Goal: Task Accomplishment & Management: Use online tool/utility

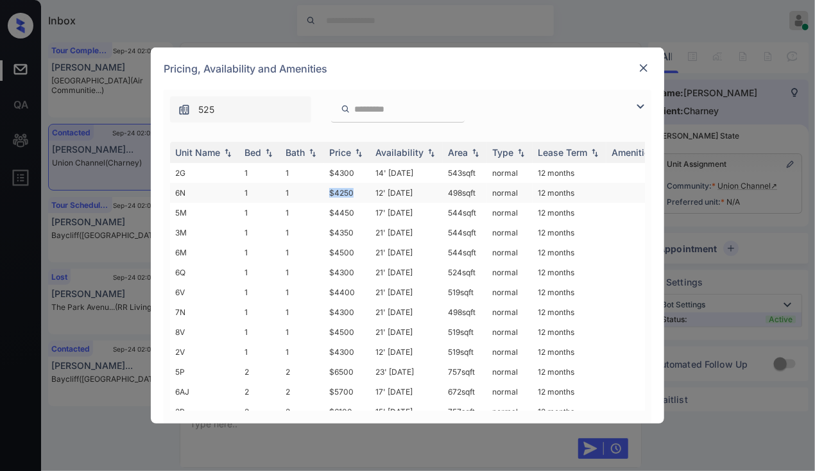
drag, startPoint x: 326, startPoint y: 189, endPoint x: 357, endPoint y: 188, distance: 30.8
click at [357, 188] on td "$4250" at bounding box center [347, 193] width 46 height 20
copy td "$4250"
click at [640, 70] on img at bounding box center [643, 68] width 13 height 13
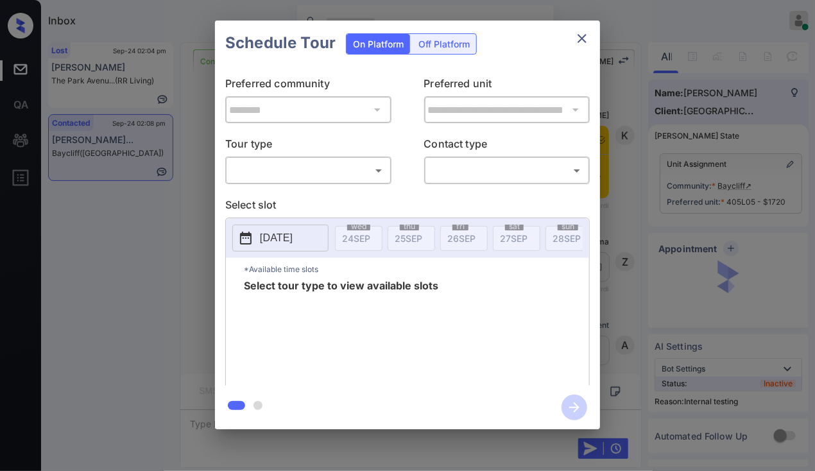
scroll to position [4329, 0]
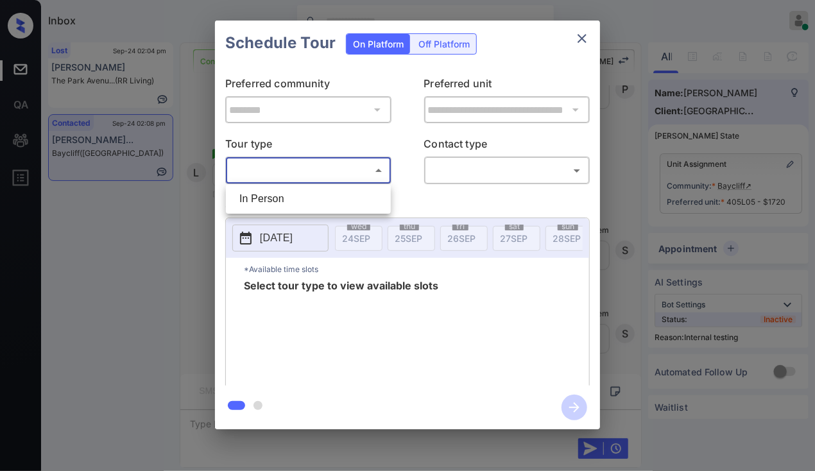
click at [282, 165] on body "Inbox Danielle Dela Cruz Online Set yourself offline Set yourself on break Prof…" at bounding box center [407, 235] width 815 height 471
click at [268, 202] on li "In Person" at bounding box center [308, 198] width 159 height 23
type input "********"
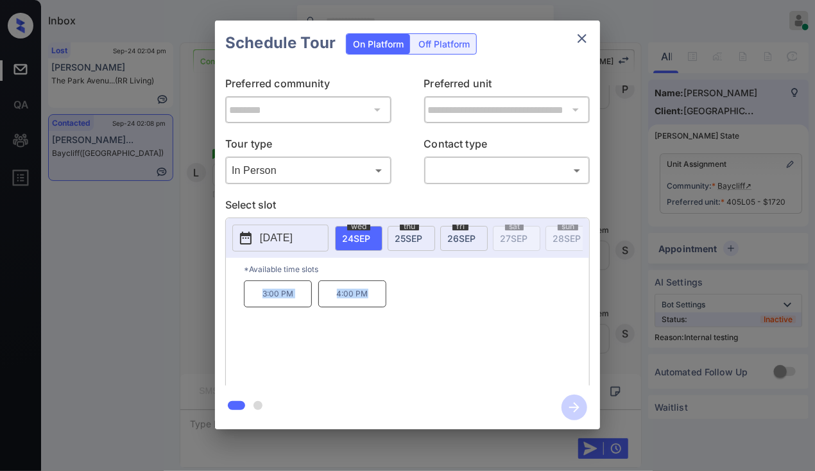
drag, startPoint x: 250, startPoint y: 289, endPoint x: 396, endPoint y: 316, distance: 148.8
click at [396, 317] on div "3:00 PM 4:00 PM" at bounding box center [416, 331] width 345 height 103
copy div "3:00 PM 4:00 PM"
click at [581, 37] on icon "close" at bounding box center [581, 38] width 15 height 15
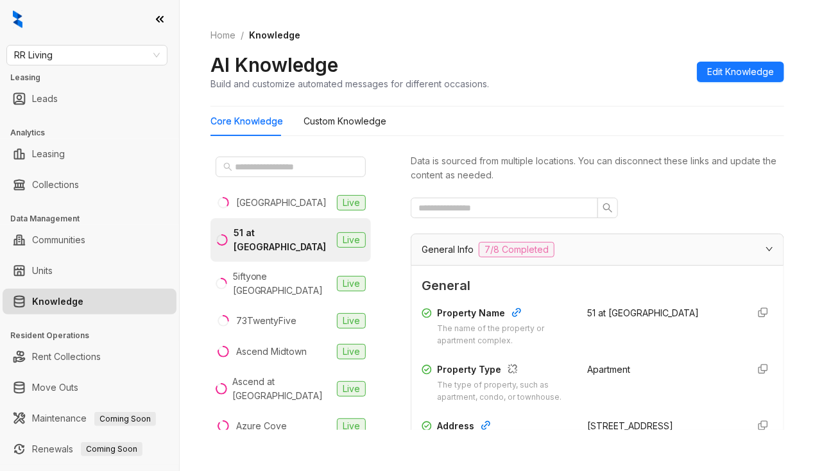
scroll to position [193, 0]
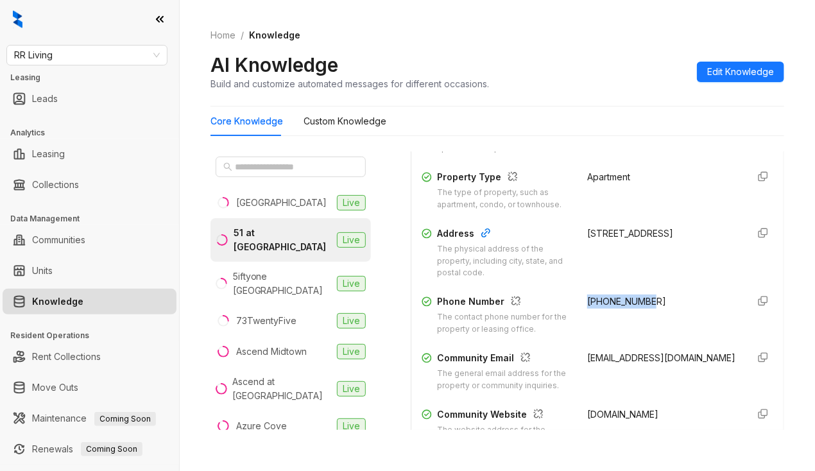
drag, startPoint x: 632, startPoint y: 128, endPoint x: 621, endPoint y: 119, distance: 13.6
click at [632, 128] on div "Core Knowledge Custom Knowledge" at bounding box center [498, 122] width 574 height 30
